Goal: Transaction & Acquisition: Purchase product/service

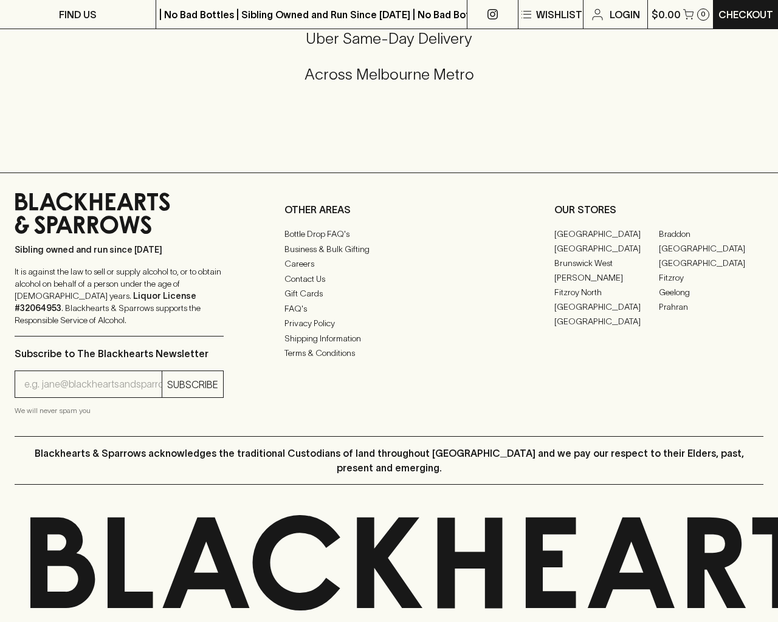
scroll to position [712, 0]
type input "[EMAIL_ADDRESS]"
type input "1"
type input "e"
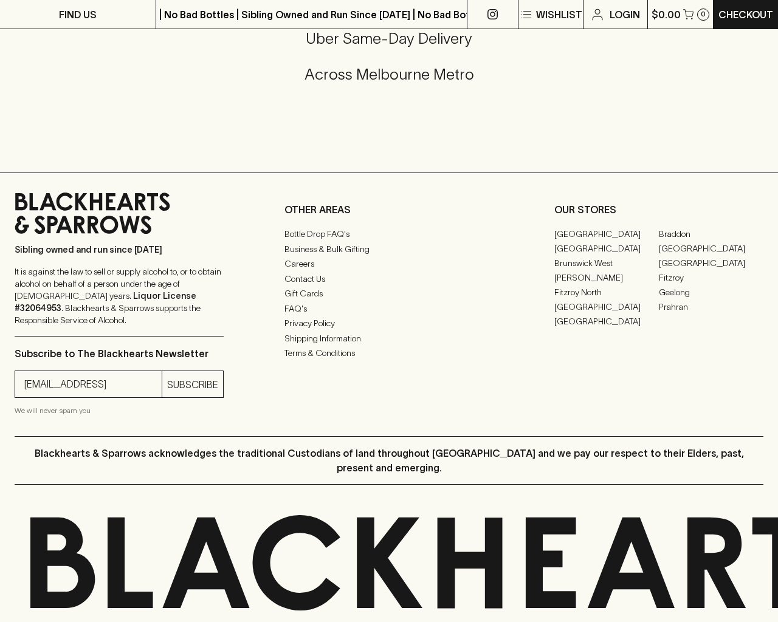
type input "e"
checkbox input "true"
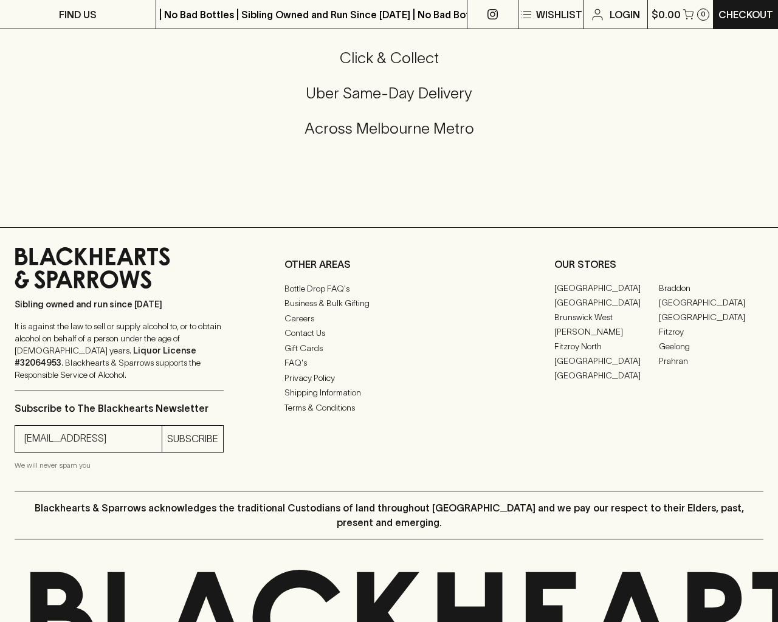
type input "default"
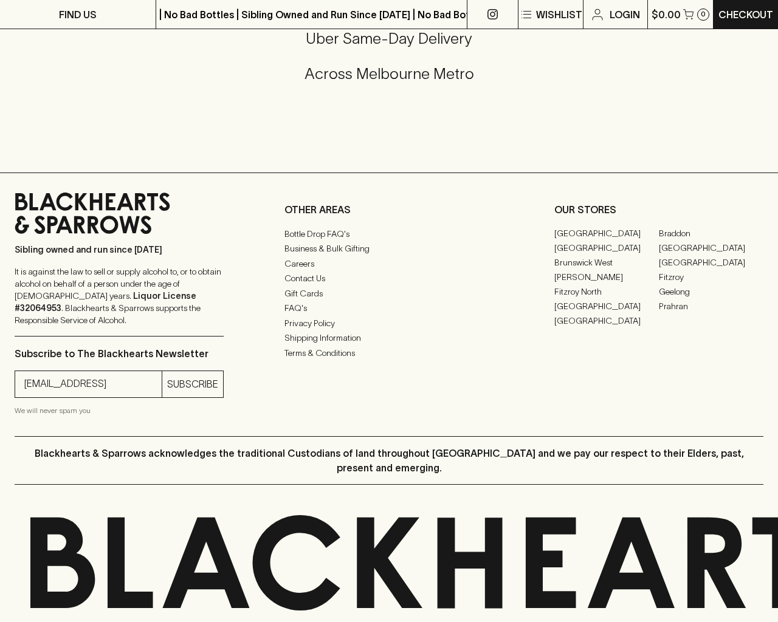
type input "Elderton E - Series"
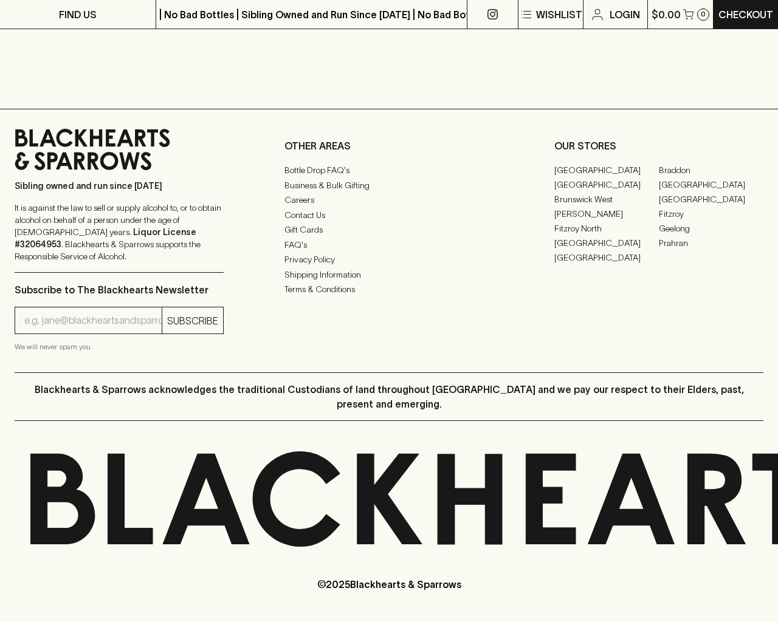
scroll to position [289, 0]
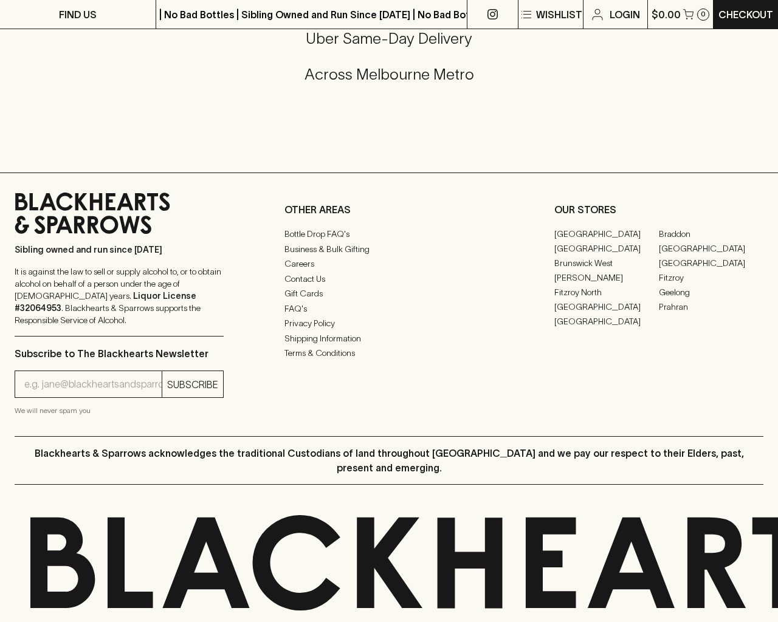
type input "[EMAIL_ADDRESS]"
type input "e"
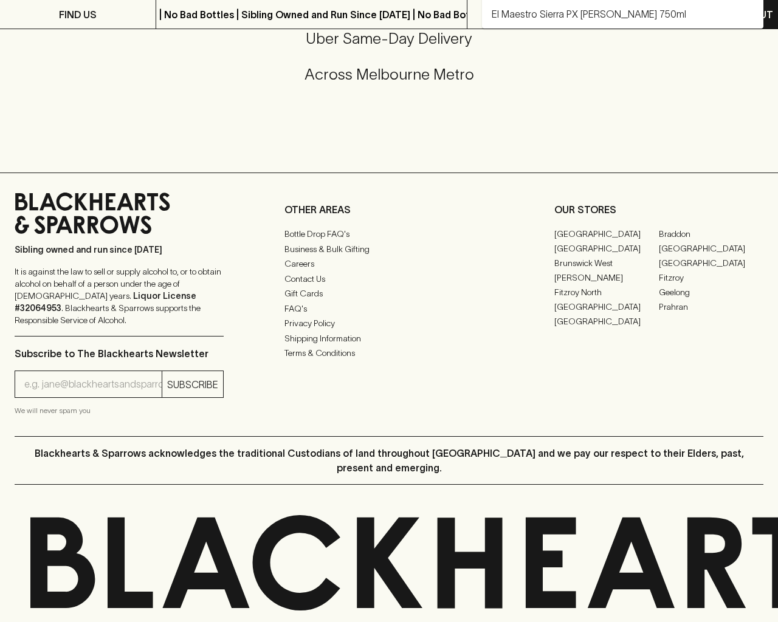
type input "Elderton E Series Chardonnay 2023"
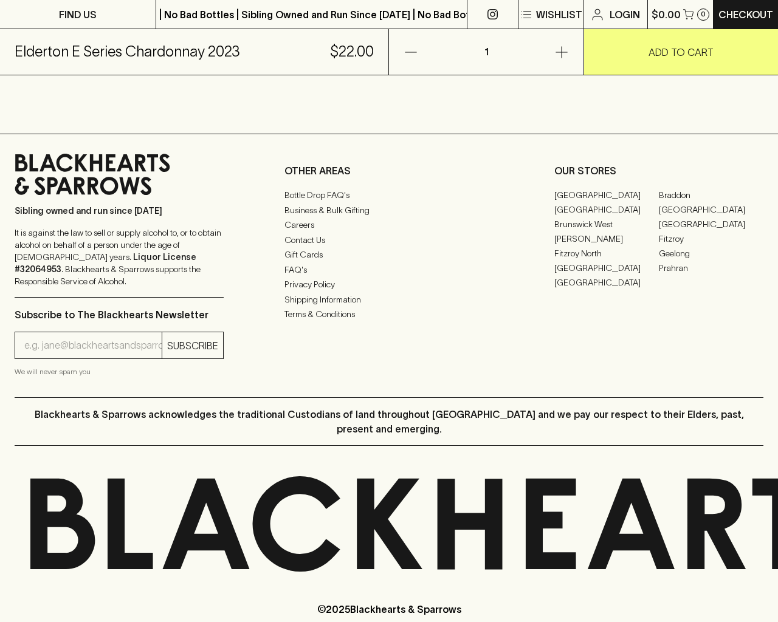
scroll to position [734, 0]
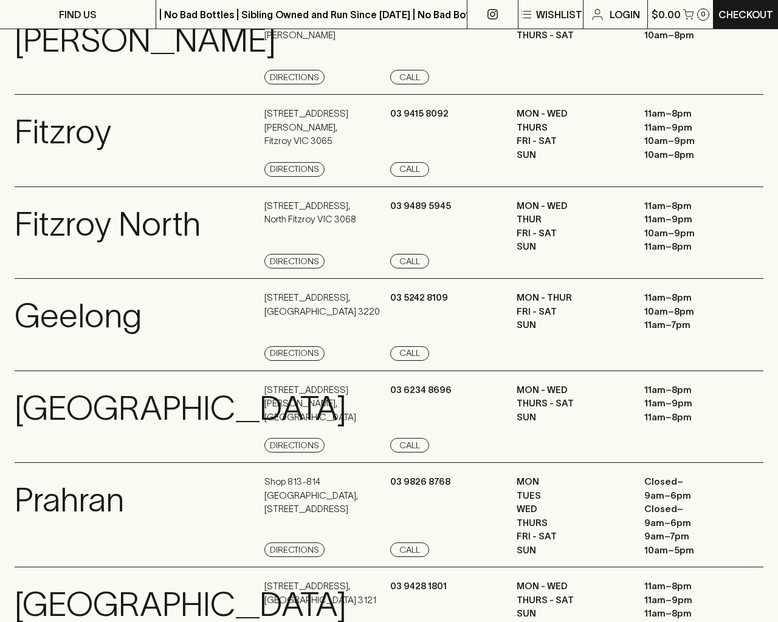
scroll to position [1632, 0]
